Goal: Task Accomplishment & Management: Use online tool/utility

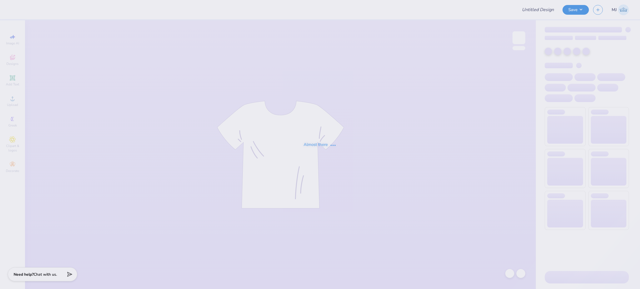
type input "DDD Monthly Merch"
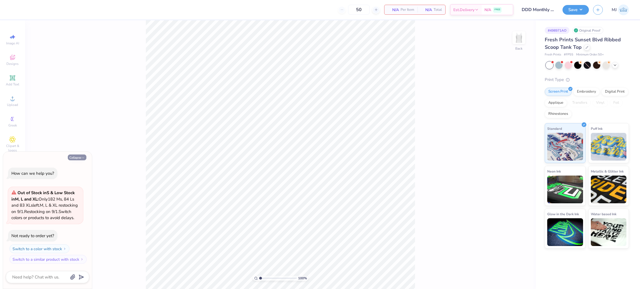
click at [79, 155] on button "Collapse" at bounding box center [77, 158] width 19 height 6
type textarea "x"
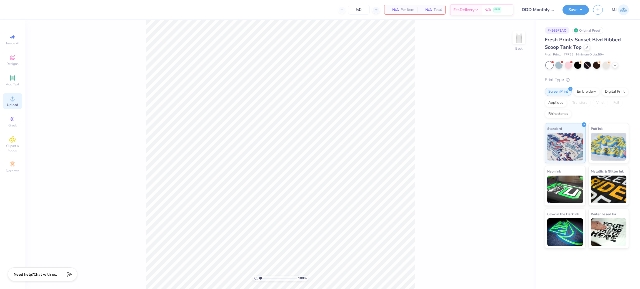
click at [10, 104] on span "Upload" at bounding box center [12, 105] width 11 height 4
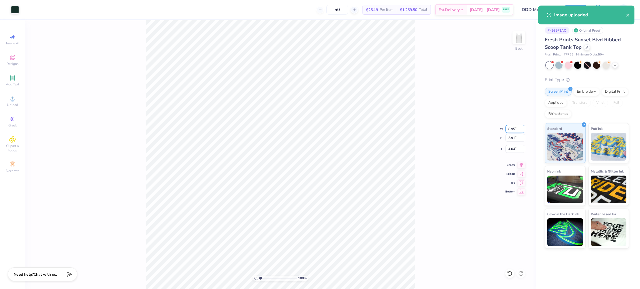
click at [512, 130] on input "8.95" at bounding box center [515, 129] width 20 height 8
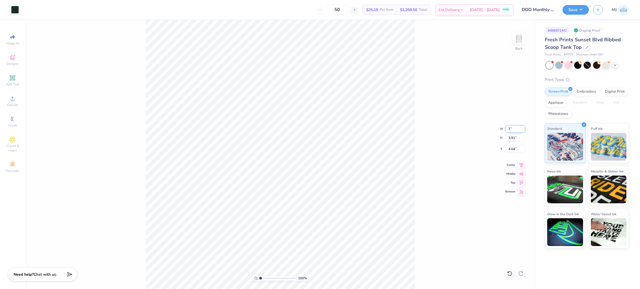
type input "7.00"
type input "3.06"
click at [512, 149] on input "4.47" at bounding box center [515, 149] width 20 height 8
click at [513, 148] on input "3.00" at bounding box center [515, 149] width 20 height 8
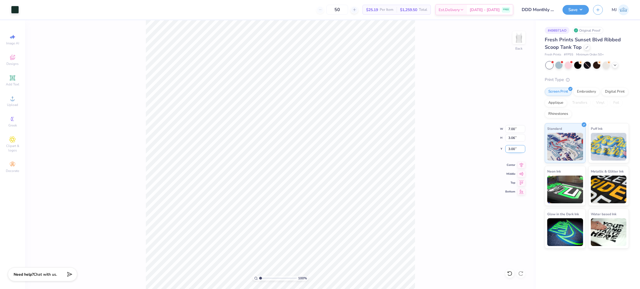
click at [513, 148] on input "3.00" at bounding box center [515, 149] width 20 height 8
type input "2.00"
click at [509, 128] on input "7.00" at bounding box center [515, 129] width 20 height 8
type input "6.00"
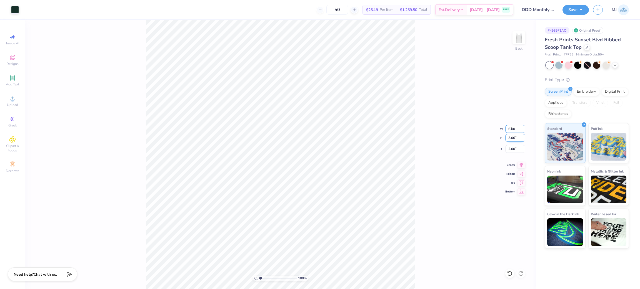
type input "2.62"
type input "2.22"
click at [436, 146] on div "100 % Back W 6.00 6.00 " H 2.62 2.62 " Y 2.22 2.22 " Center Middle Top Bottom" at bounding box center [280, 154] width 510 height 269
click at [514, 149] on input "2.22" at bounding box center [515, 149] width 20 height 8
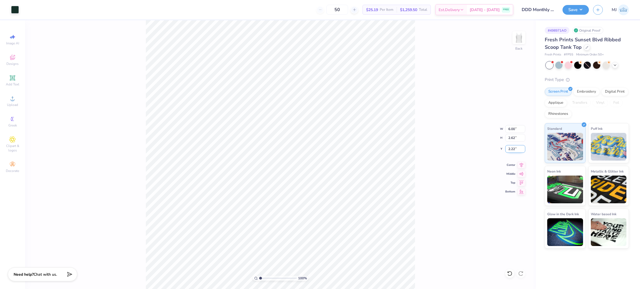
click at [514, 149] on input "2.22" at bounding box center [515, 149] width 20 height 8
click at [509, 149] on input "2.22" at bounding box center [515, 149] width 20 height 8
type input "2.00"
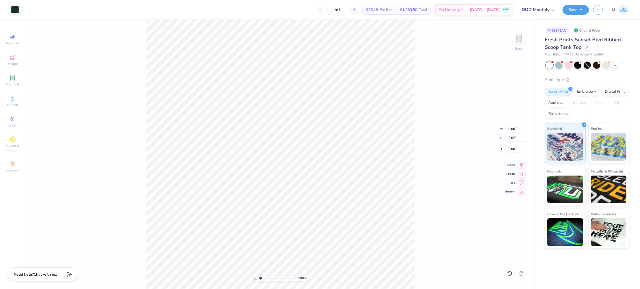
click at [449, 116] on div "100 % Back W 6.00 6.00 " H 2.62 2.62 " Y 2.00 2.00 " Center Middle Top Bottom" at bounding box center [280, 154] width 510 height 269
click at [583, 12] on button "Save" at bounding box center [575, 9] width 26 height 10
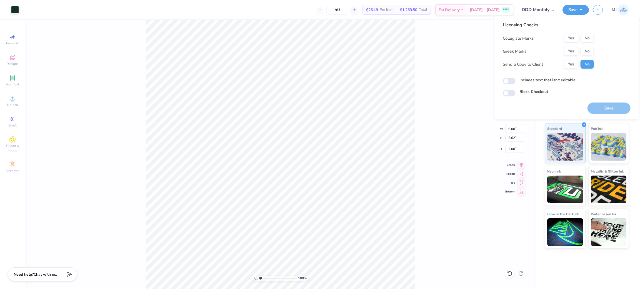
click at [587, 43] on div "Collegiate Marks Yes No Greek Marks Yes No Send a Copy to Client Yes No" at bounding box center [547, 51] width 91 height 35
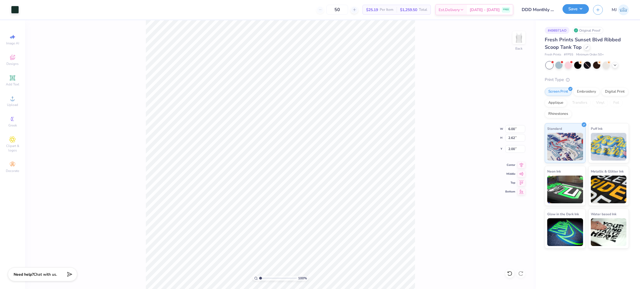
click at [584, 9] on button "Save" at bounding box center [575, 9] width 26 height 10
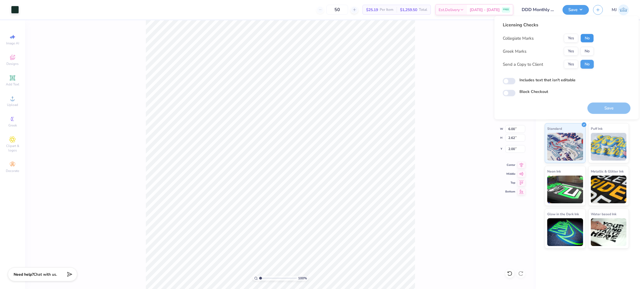
click at [588, 38] on button "No" at bounding box center [586, 38] width 13 height 9
click at [570, 49] on button "Yes" at bounding box center [570, 51] width 14 height 9
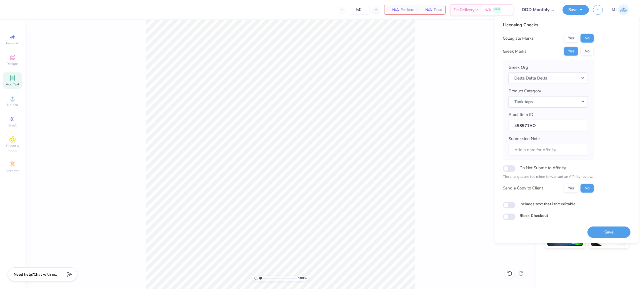
click at [10, 82] on div "Add Text" at bounding box center [12, 80] width 19 height 16
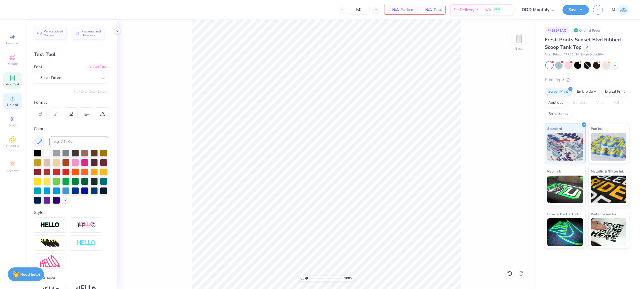
click at [9, 99] on icon at bounding box center [12, 98] width 7 height 7
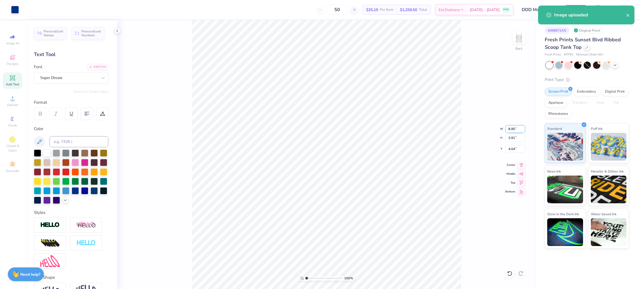
click at [510, 128] on input "8.95" at bounding box center [515, 129] width 20 height 8
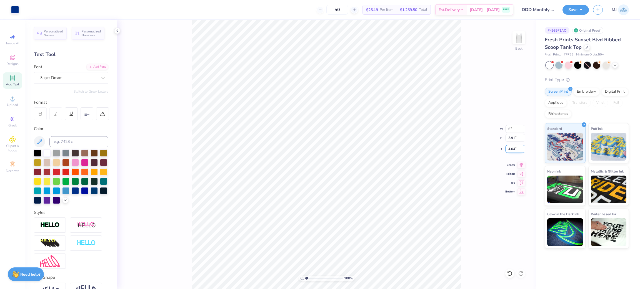
click at [511, 147] on input "4.04" at bounding box center [515, 149] width 20 height 8
type input "6.00"
type input "2.62"
click at [511, 147] on input "4.69" at bounding box center [515, 149] width 20 height 8
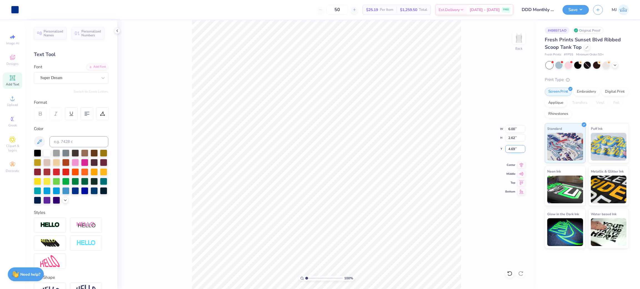
click at [511, 147] on input "4.69" at bounding box center [515, 149] width 20 height 8
type input "2.00"
